Goal: Ask a question

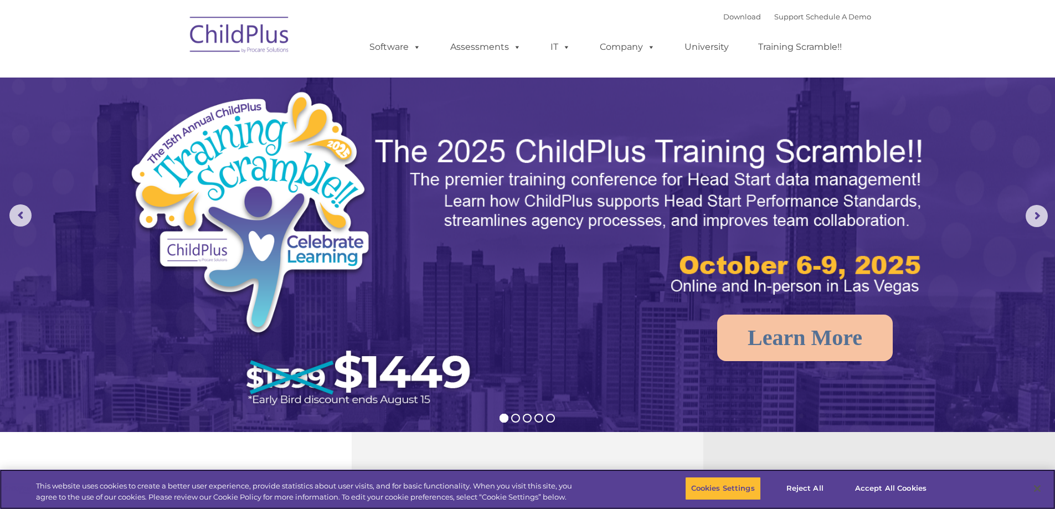
select select "MEDIUM"
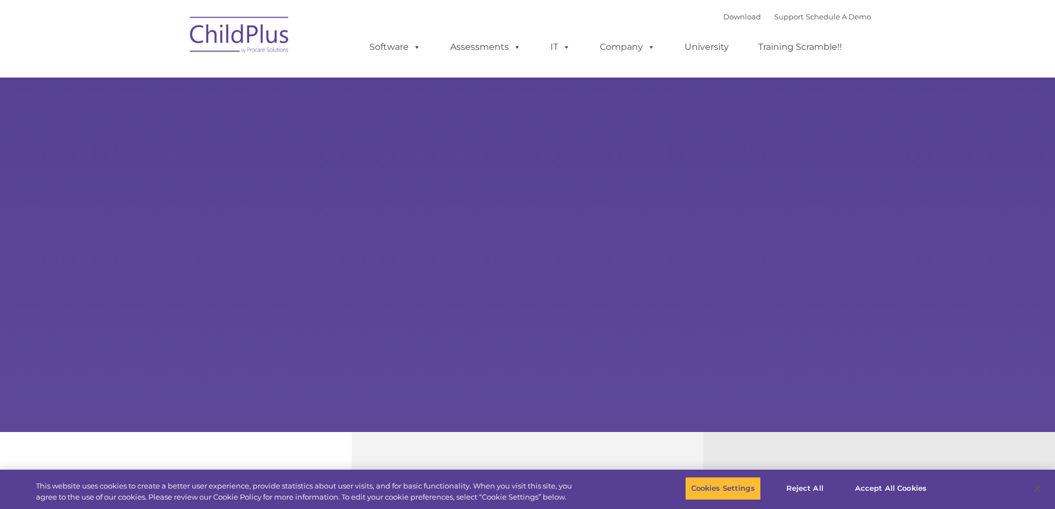
type input ""
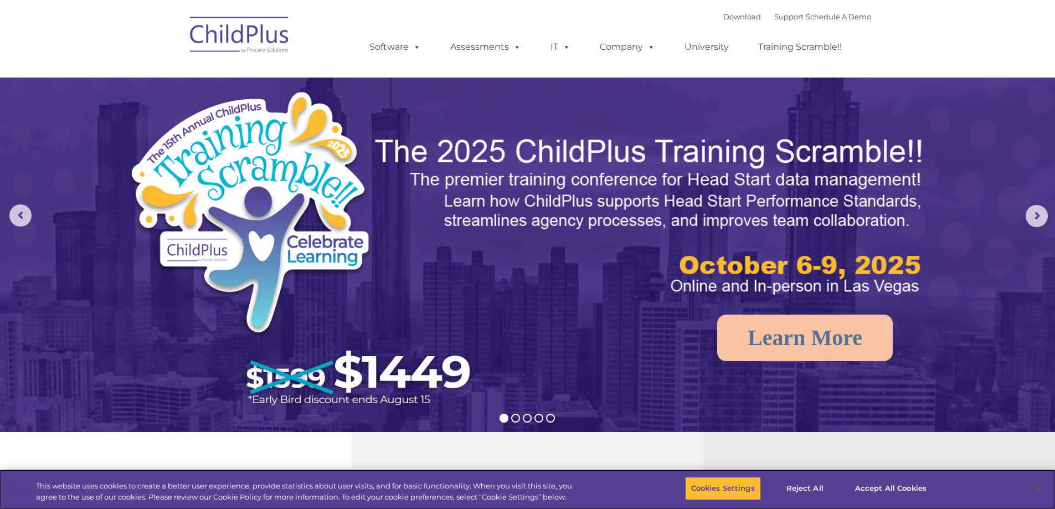
select select "MEDIUM"
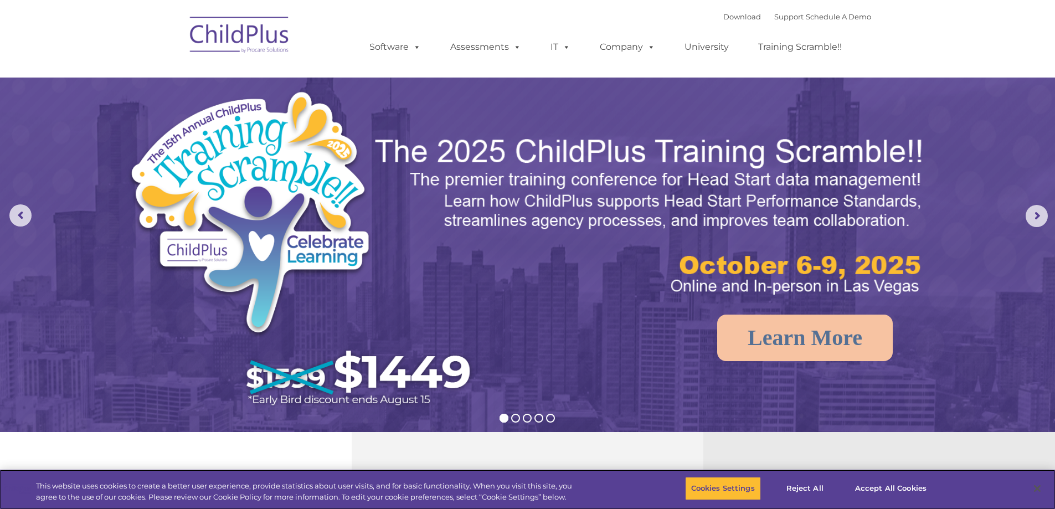
select select "MEDIUM"
